Goal: Navigation & Orientation: Find specific page/section

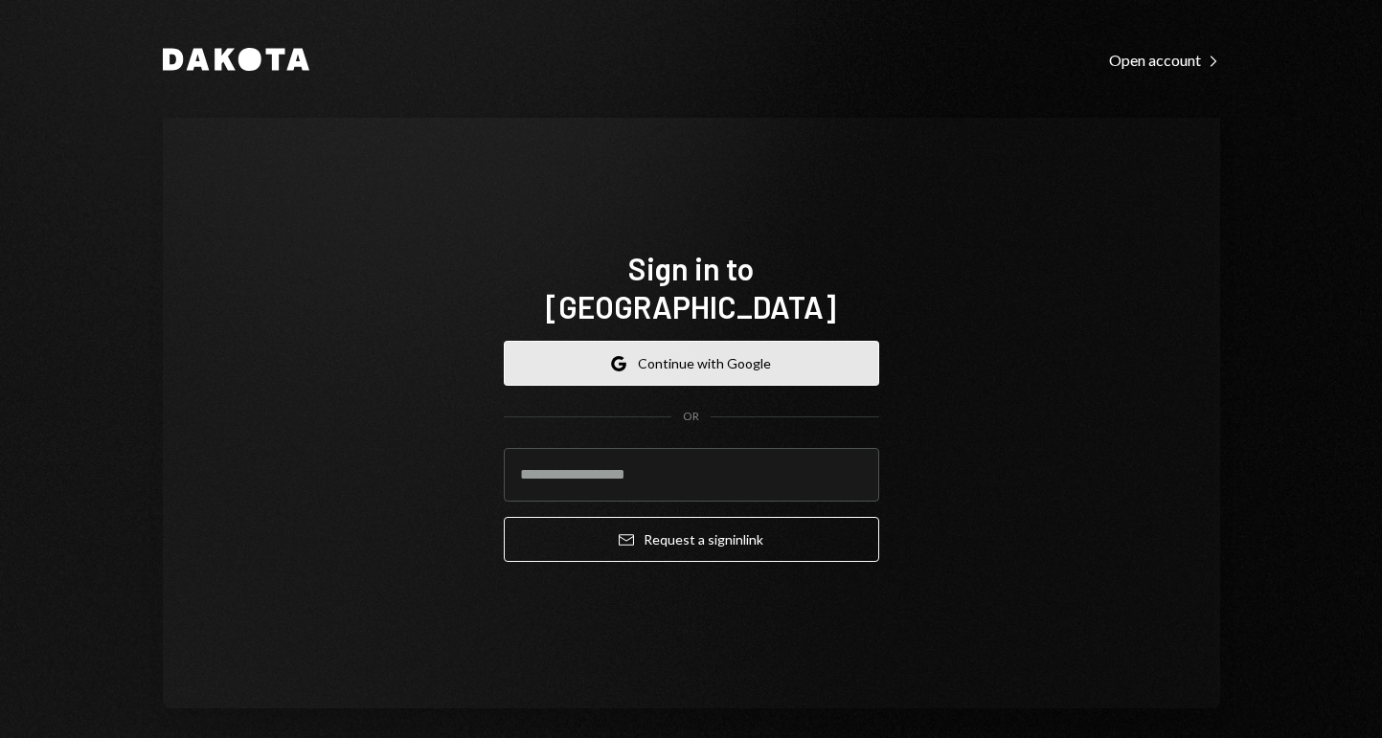
click at [775, 341] on button "Google Continue with Google" at bounding box center [691, 363] width 375 height 45
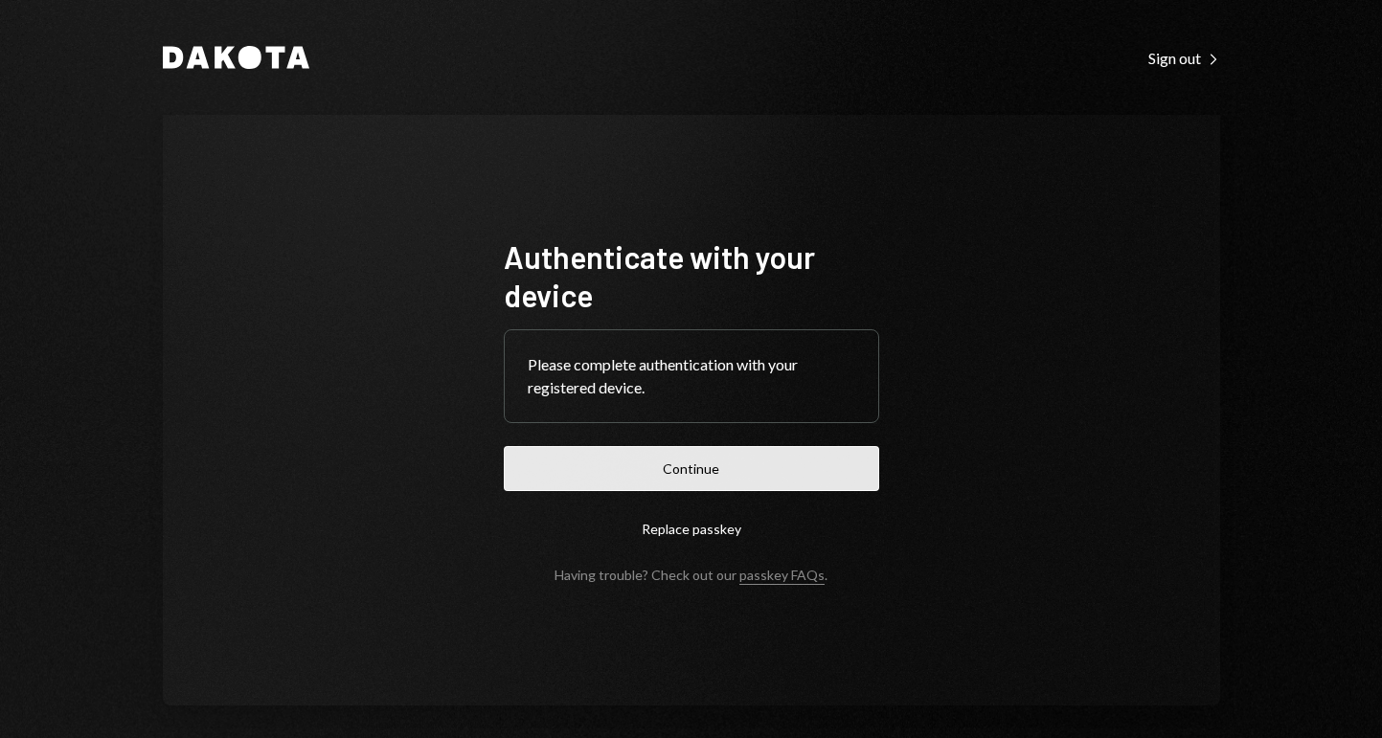
click at [759, 472] on button "Continue" at bounding box center [691, 468] width 375 height 45
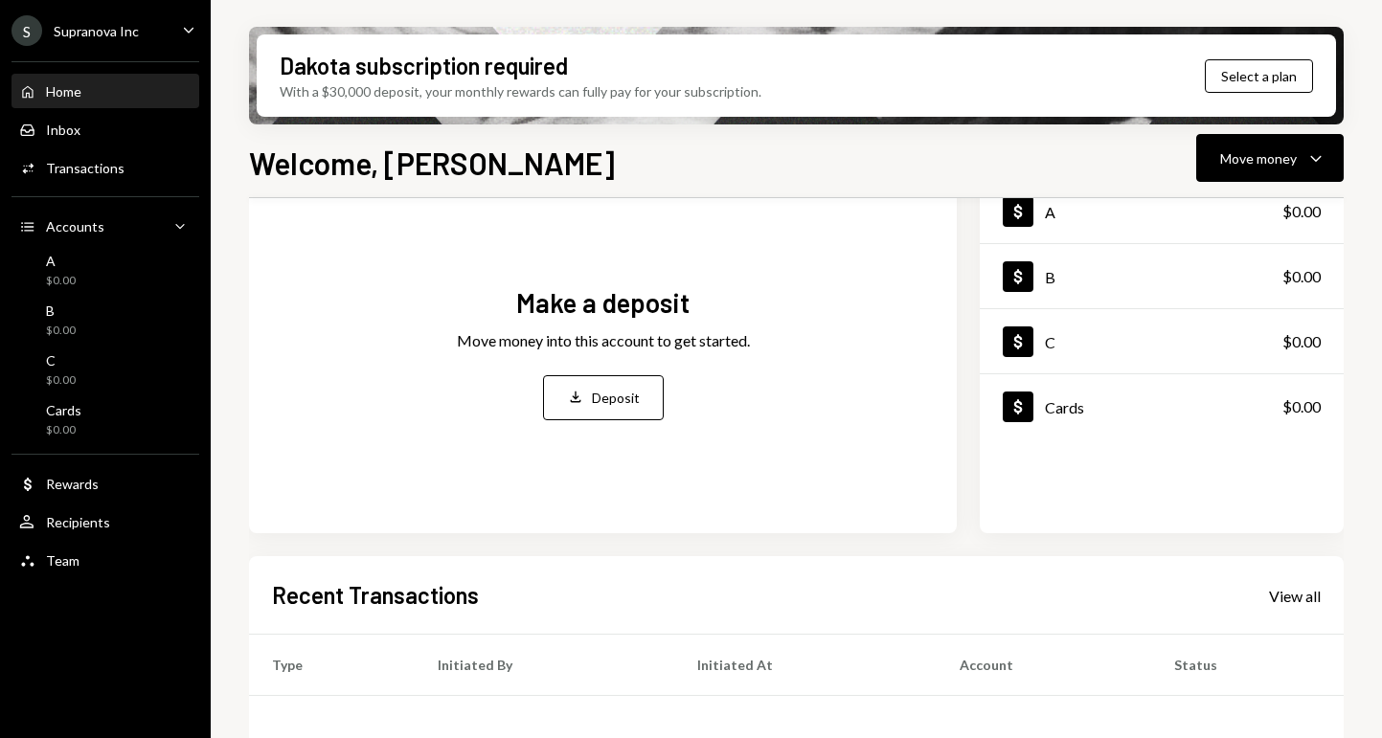
scroll to position [138, 0]
click at [1083, 412] on div "Cards" at bounding box center [1064, 405] width 39 height 18
